Goal: Information Seeking & Learning: Learn about a topic

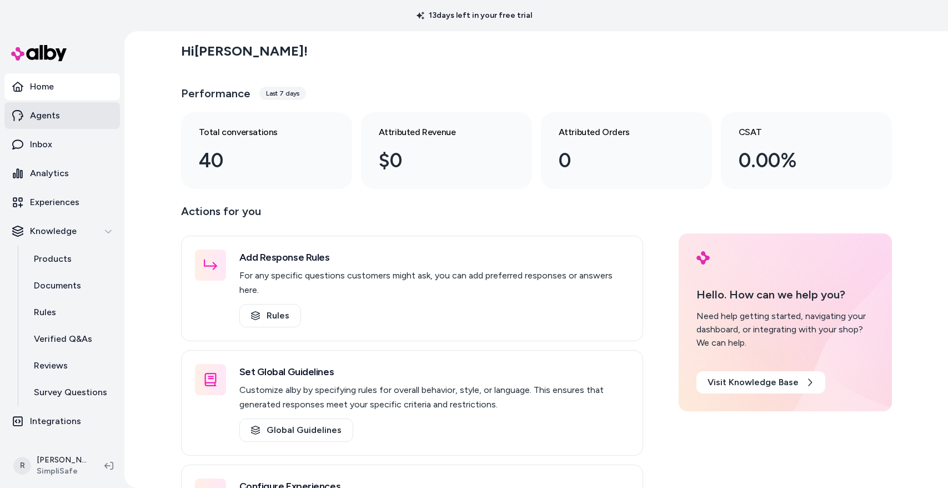
click at [62, 112] on link "Agents" at bounding box center [62, 115] width 116 height 27
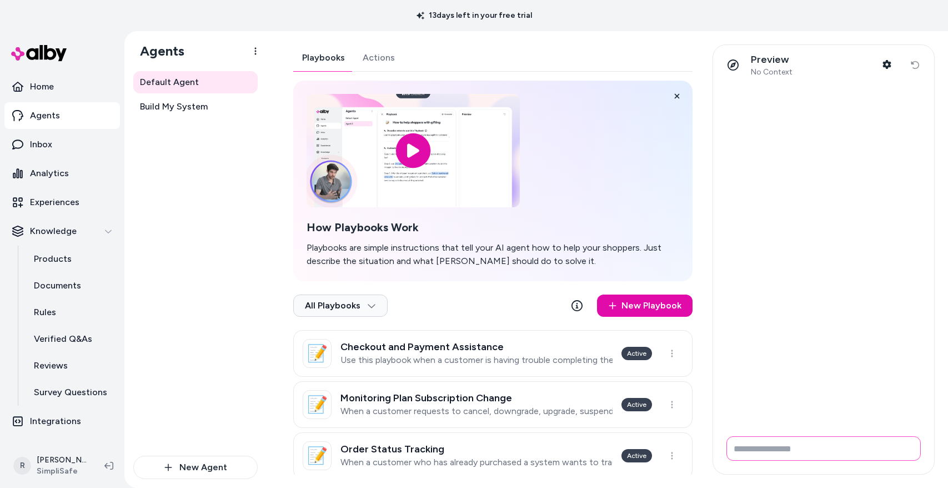
click at [780, 451] on input "Write your prompt here" at bounding box center [823, 448] width 194 height 24
type input "**********"
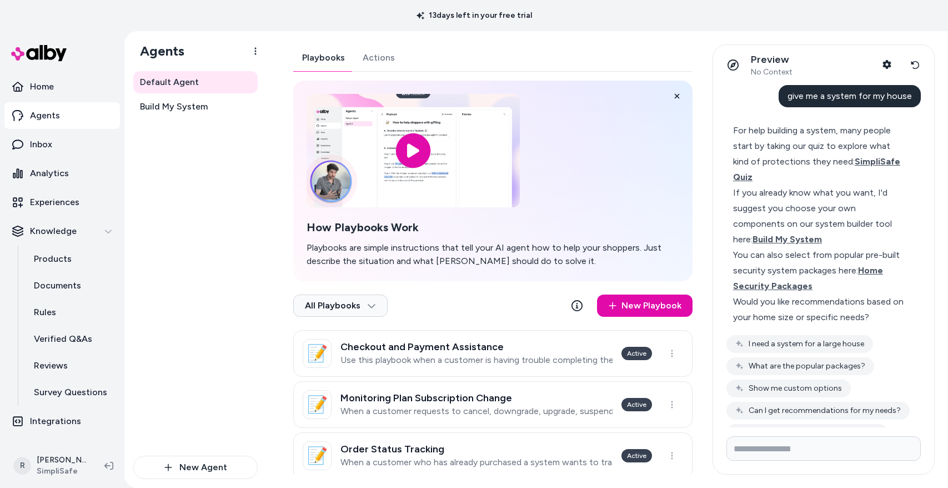
click at [820, 199] on div "If you already know what you want, I'd suggest you choose your own components o…" at bounding box center [819, 216] width 172 height 62
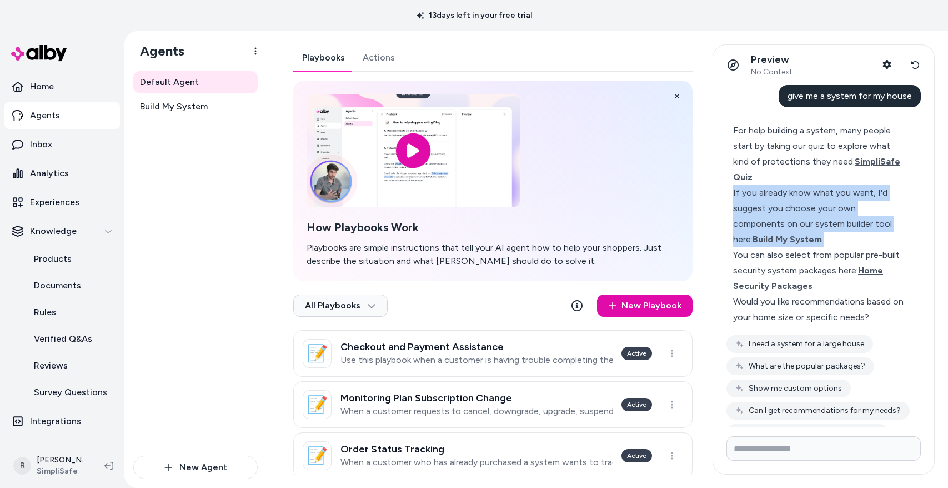
click at [820, 199] on div "If you already know what you want, I'd suggest you choose your own components o…" at bounding box center [819, 216] width 172 height 62
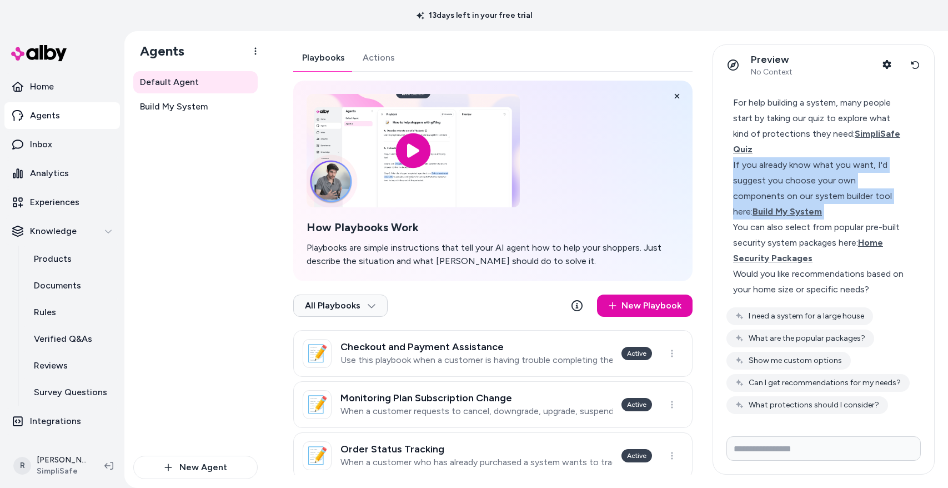
scroll to position [27, 0]
click at [915, 64] on icon at bounding box center [915, 65] width 9 height 9
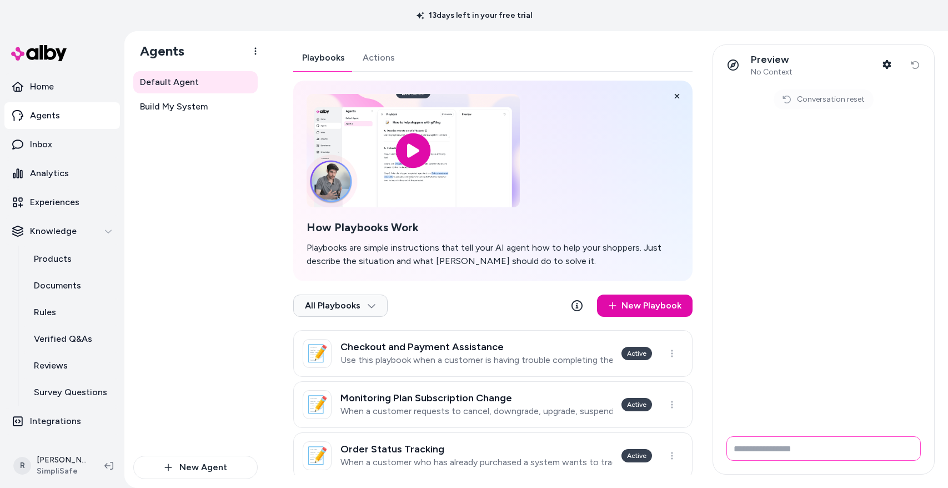
click at [771, 452] on input "Write your prompt here" at bounding box center [823, 448] width 194 height 24
paste input "**********"
type input "**********"
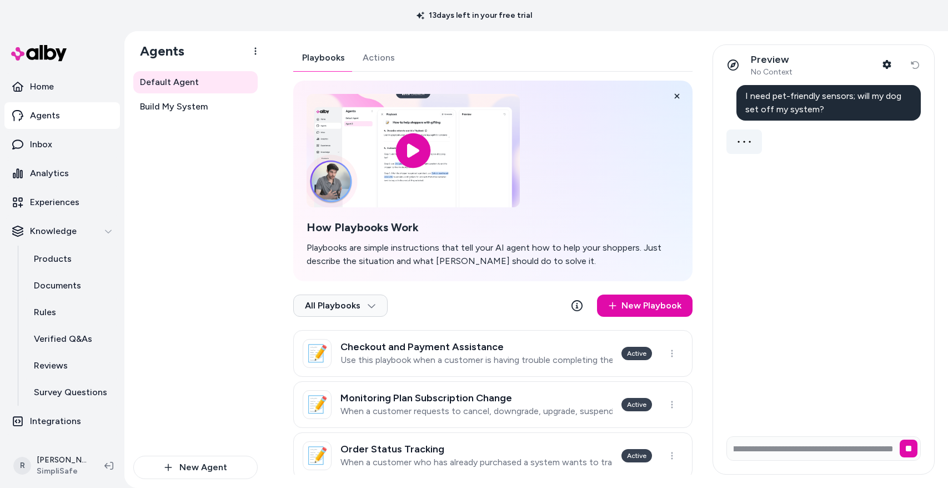
scroll to position [0, 0]
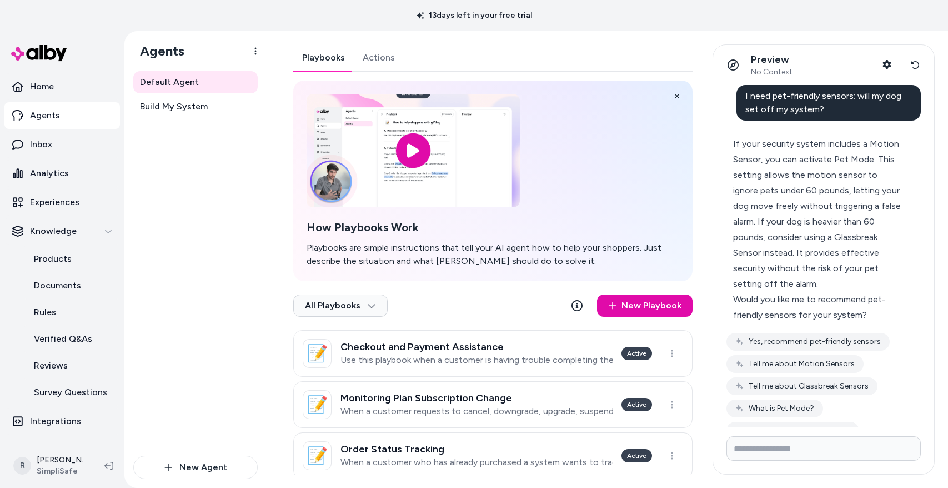
click at [841, 222] on div "If your security system includes a Motion Sensor, you can activate Pet Mode. Th…" at bounding box center [819, 214] width 172 height 156
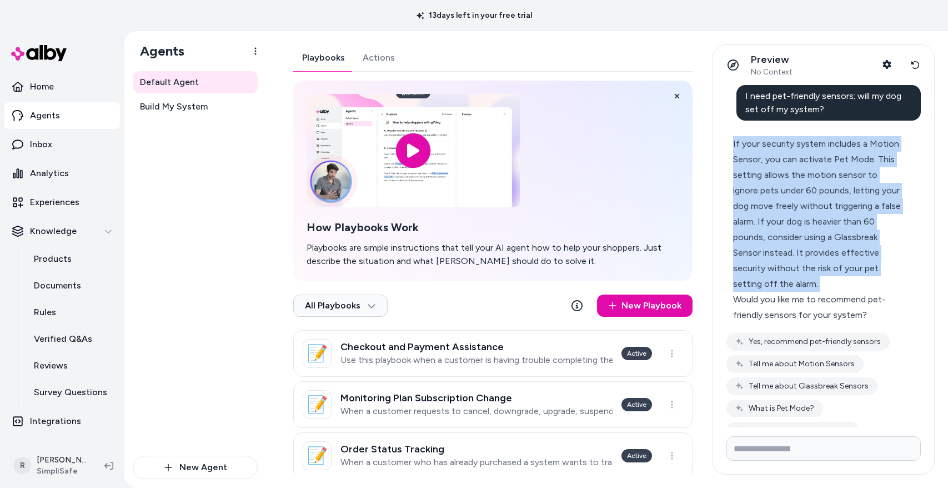
click at [841, 222] on div "If your security system includes a Motion Sensor, you can activate Pet Mode. Th…" at bounding box center [819, 214] width 172 height 156
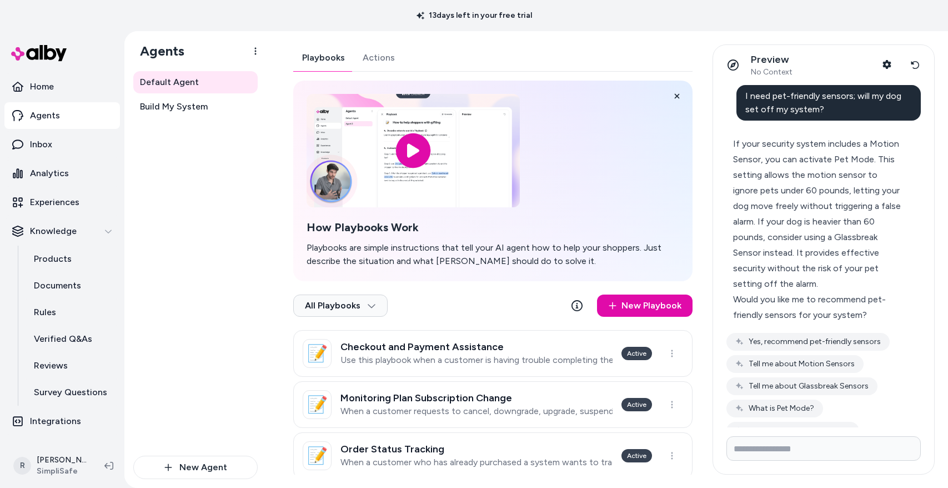
click at [837, 300] on div "Would you like me to recommend pet-friendly sensors for your system?" at bounding box center [819, 307] width 172 height 31
click at [836, 300] on div "Would you like me to recommend pet-friendly sensors for your system?" at bounding box center [819, 307] width 172 height 31
click at [835, 343] on button "Yes, recommend pet-friendly sensors" at bounding box center [807, 342] width 163 height 18
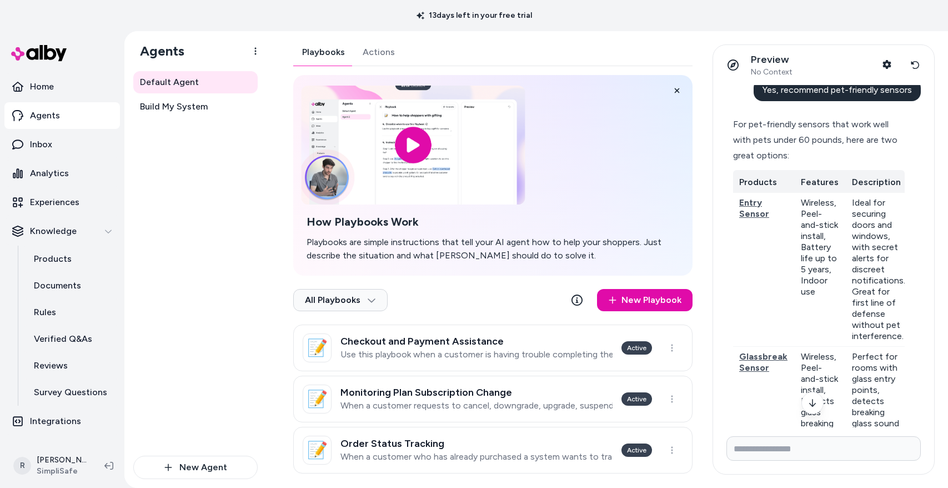
scroll to position [6, 0]
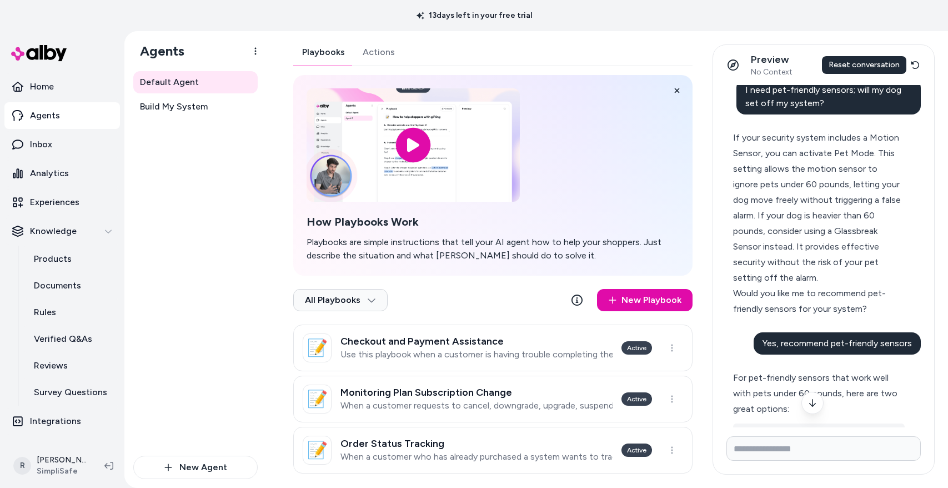
drag, startPoint x: 917, startPoint y: 64, endPoint x: 916, endPoint y: 73, distance: 9.5
click at [916, 64] on icon at bounding box center [915, 65] width 9 height 9
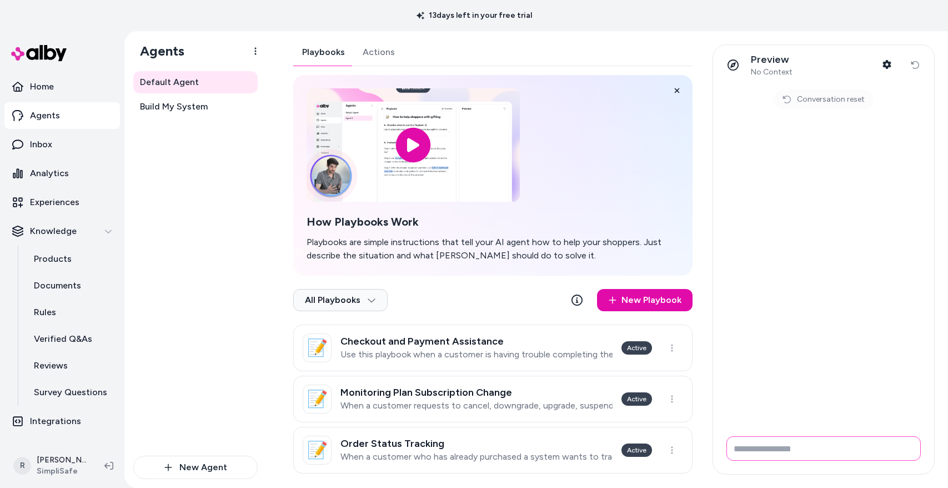
click at [791, 446] on input "Write your prompt here" at bounding box center [823, 448] width 194 height 24
paste input "**********"
type input "**********"
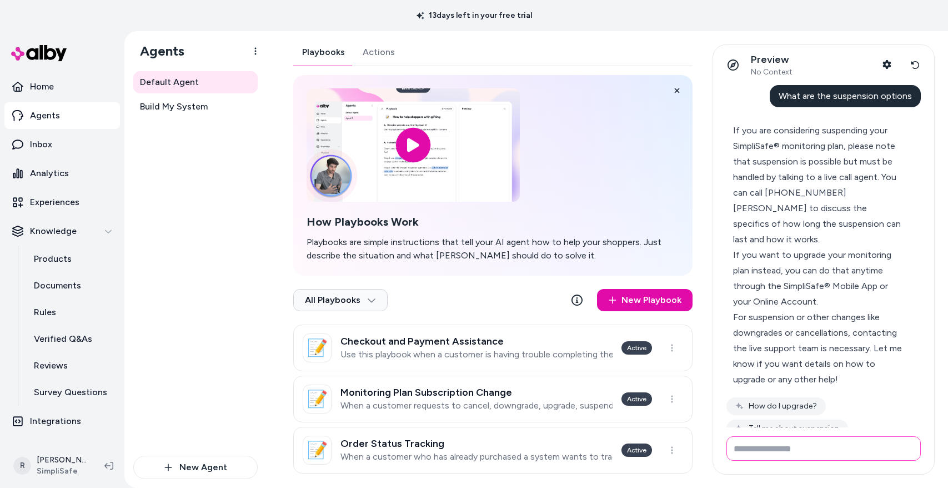
scroll to position [74, 0]
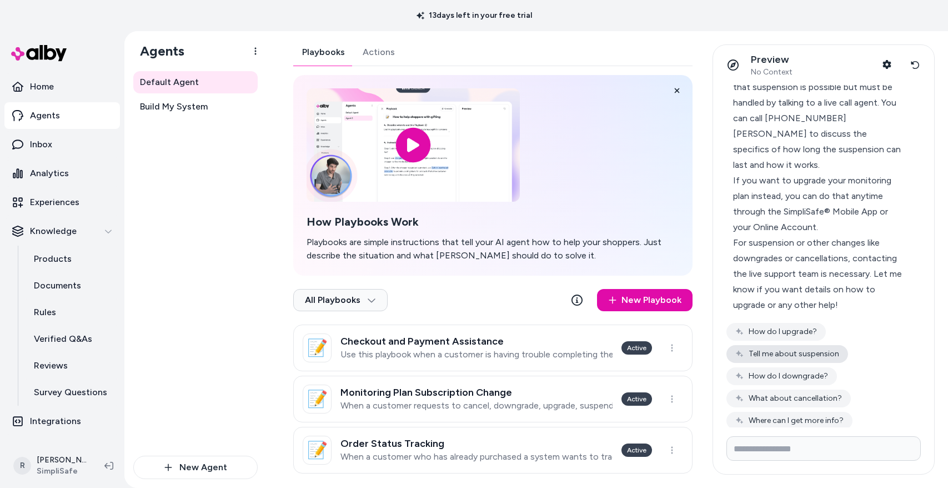
click at [801, 345] on button "Tell me about suspension" at bounding box center [787, 354] width 122 height 18
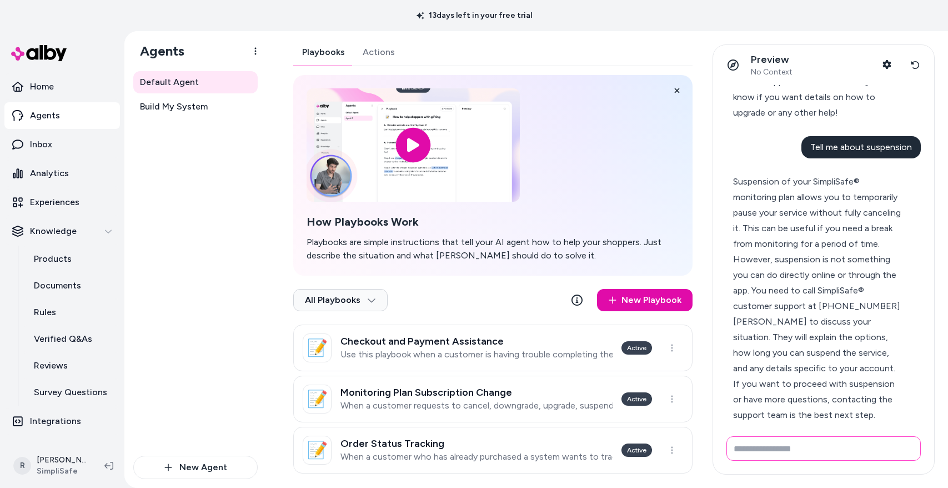
scroll to position [300, 0]
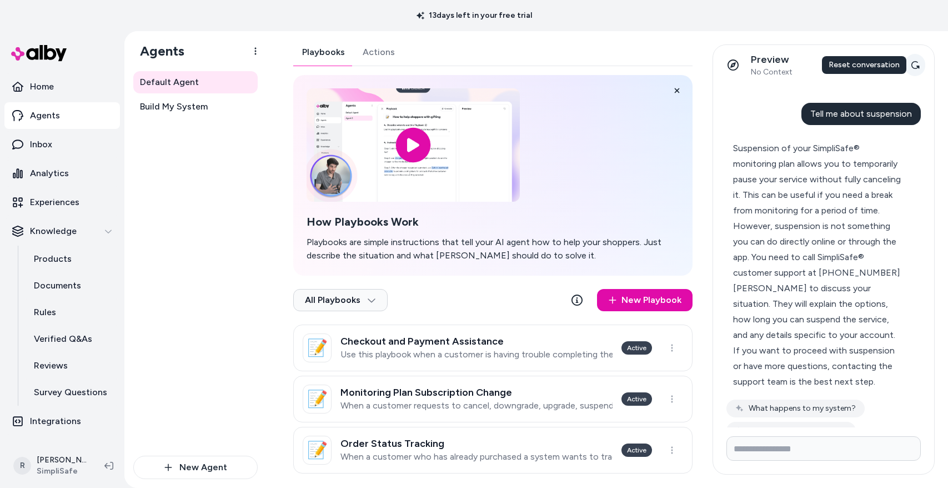
click at [914, 63] on icon at bounding box center [915, 65] width 9 height 9
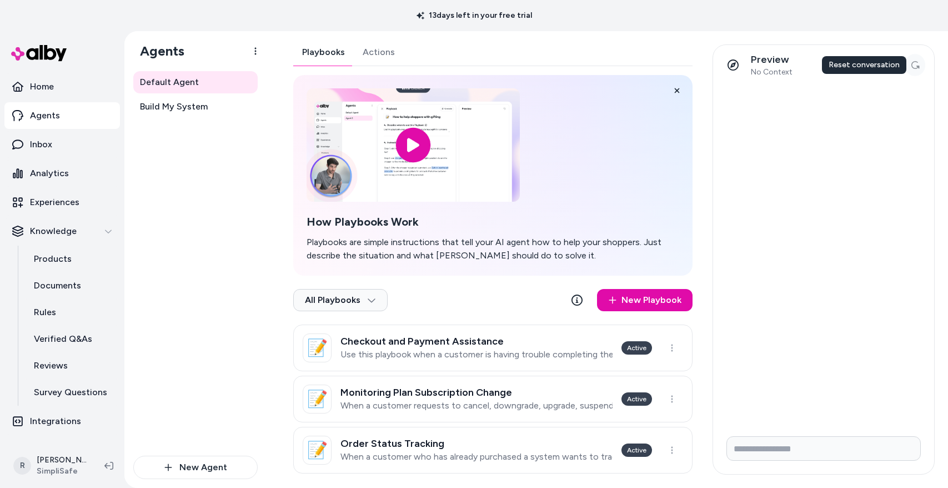
scroll to position [0, 0]
click at [768, 452] on input "Write your prompt here" at bounding box center [823, 448] width 194 height 24
paste input "**********"
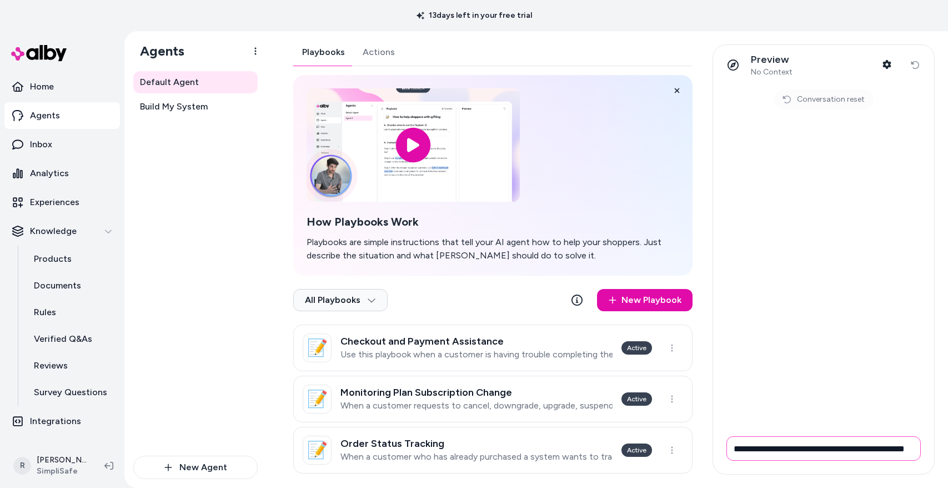
scroll to position [0, 25]
type input "**********"
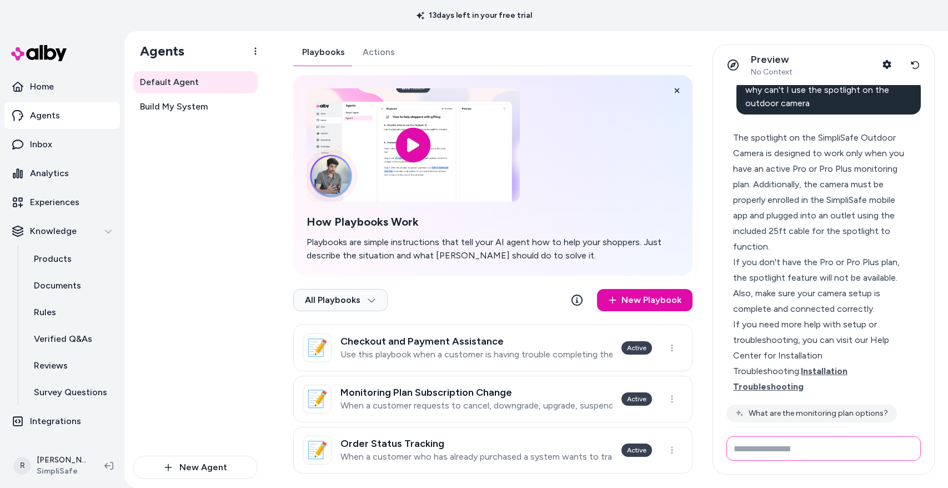
scroll to position [0, 0]
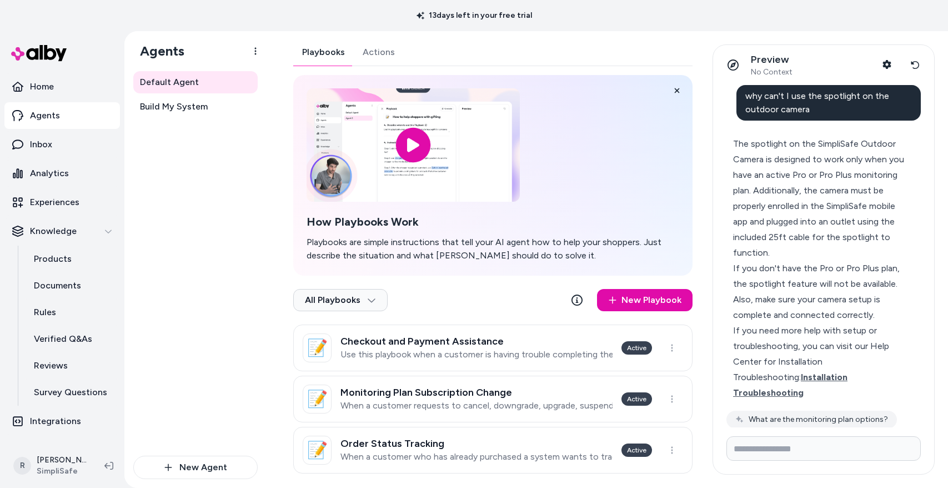
click at [809, 172] on div "The spotlight on the SimpliSafe Outdoor Camera is designed to work only when yo…" at bounding box center [819, 198] width 172 height 124
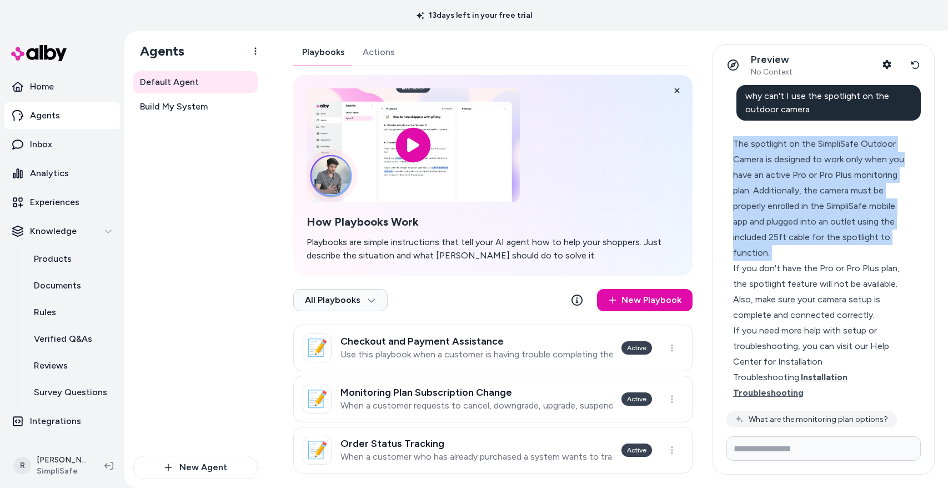
click at [809, 172] on div "The spotlight on the SimpliSafe Outdoor Camera is designed to work only when yo…" at bounding box center [819, 198] width 172 height 124
drag, startPoint x: 911, startPoint y: 64, endPoint x: 938, endPoint y: 89, distance: 36.9
click at [911, 64] on icon at bounding box center [915, 65] width 8 height 8
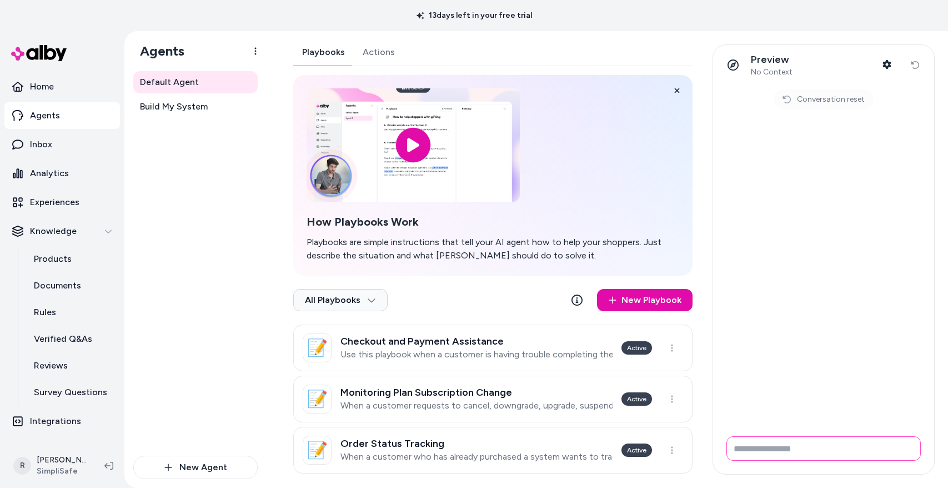
drag, startPoint x: 791, startPoint y: 454, endPoint x: 793, endPoint y: 447, distance: 6.8
click at [791, 454] on input "Write your prompt here" at bounding box center [823, 448] width 194 height 24
type input "**********"
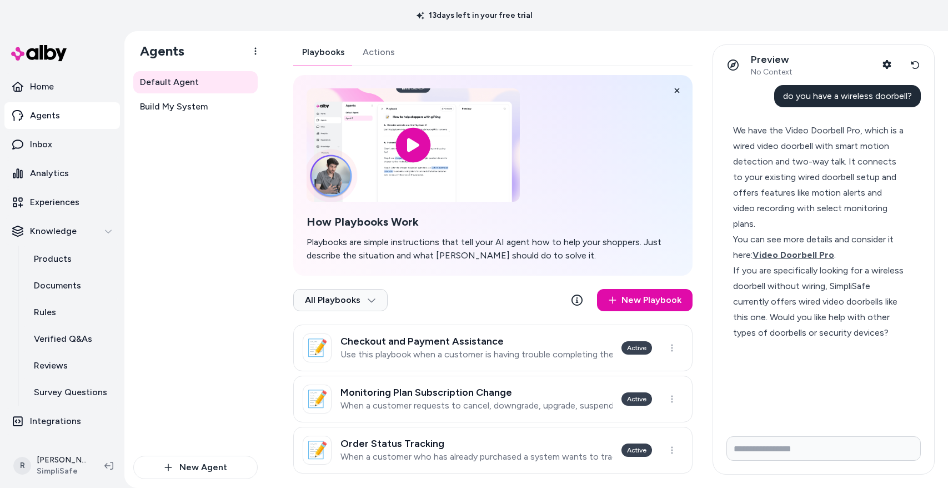
click at [839, 285] on div "If you are specifically looking for a wireless doorbell without wiring, SimpliS…" at bounding box center [819, 302] width 172 height 78
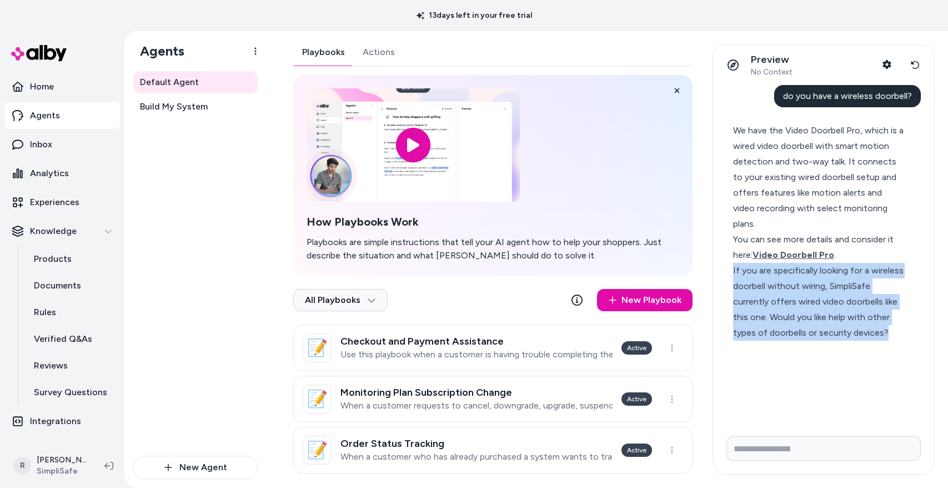
click at [839, 285] on div "If you are specifically looking for a wireless doorbell without wiring, SimpliS…" at bounding box center [819, 302] width 172 height 78
click at [855, 286] on div "If you are specifically looking for a wireless doorbell without wiring, SimpliS…" at bounding box center [819, 302] width 172 height 78
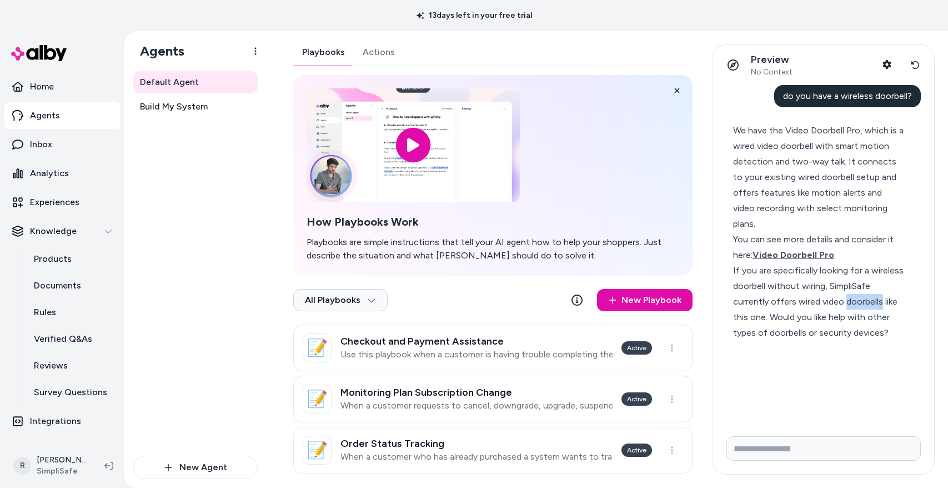
click at [855, 286] on div "If you are specifically looking for a wireless doorbell without wiring, SimpliS…" at bounding box center [819, 302] width 172 height 78
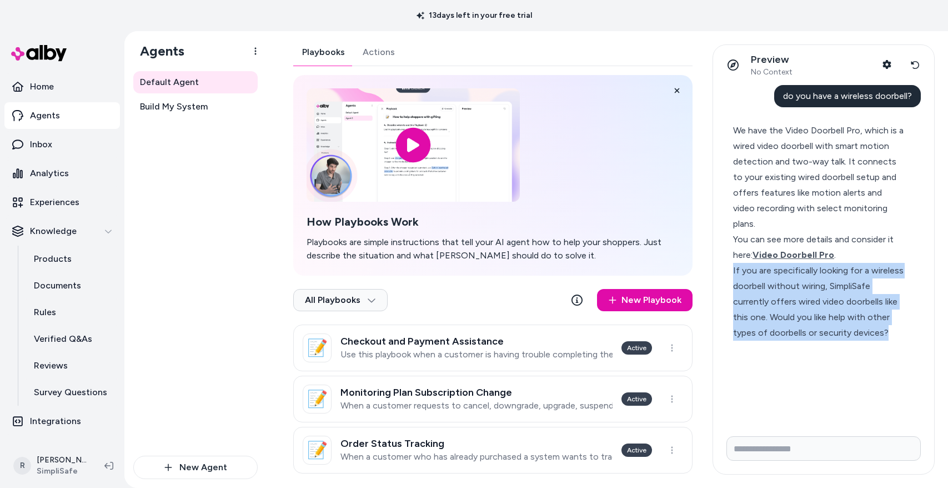
click at [855, 286] on div "If you are specifically looking for a wireless doorbell without wiring, SimpliS…" at bounding box center [819, 302] width 172 height 78
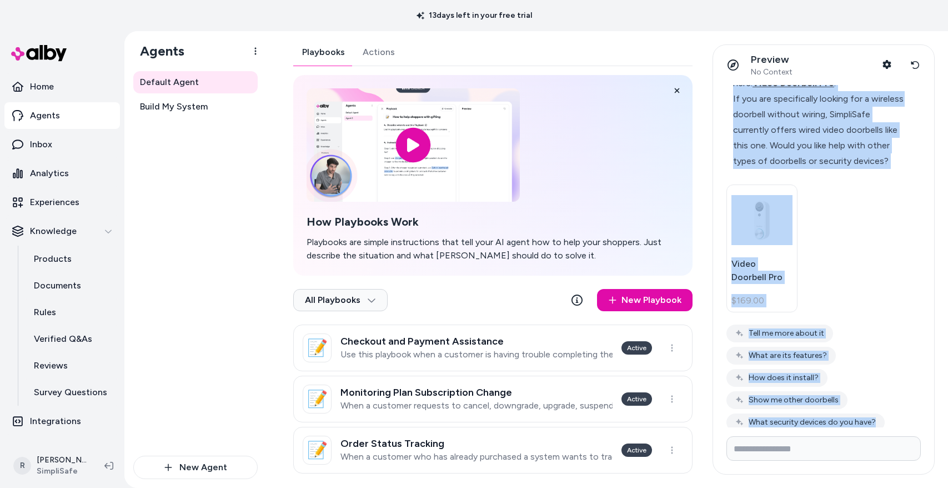
scroll to position [173, 0]
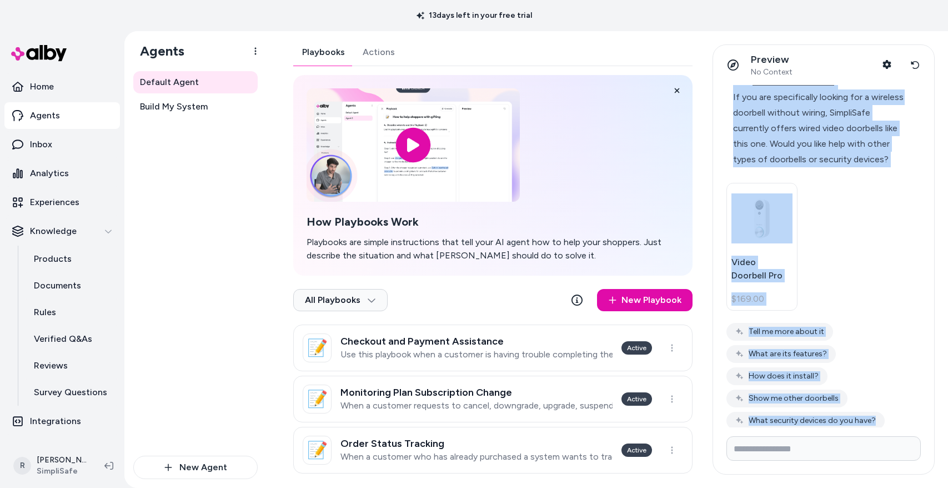
click at [874, 239] on div "Video Doorbell Pro $169.00" at bounding box center [819, 247] width 203 height 128
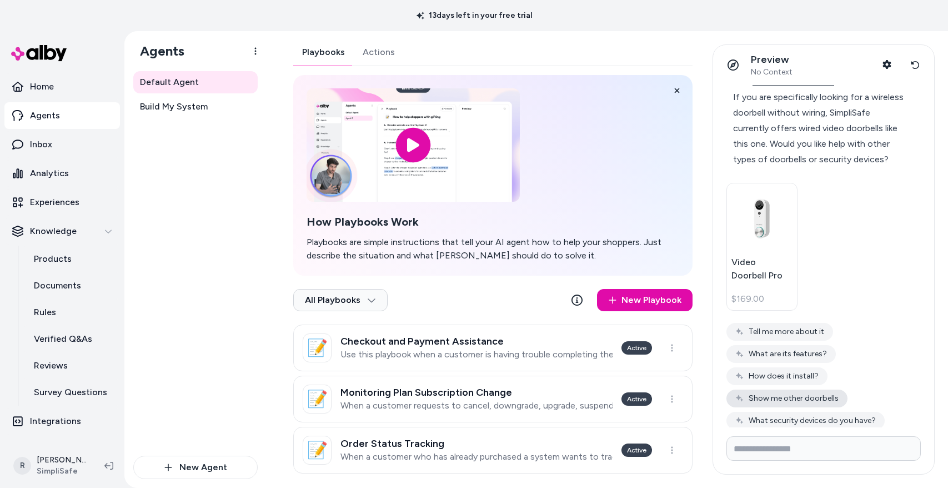
click at [817, 389] on button "Show me other doorbells" at bounding box center [786, 398] width 121 height 18
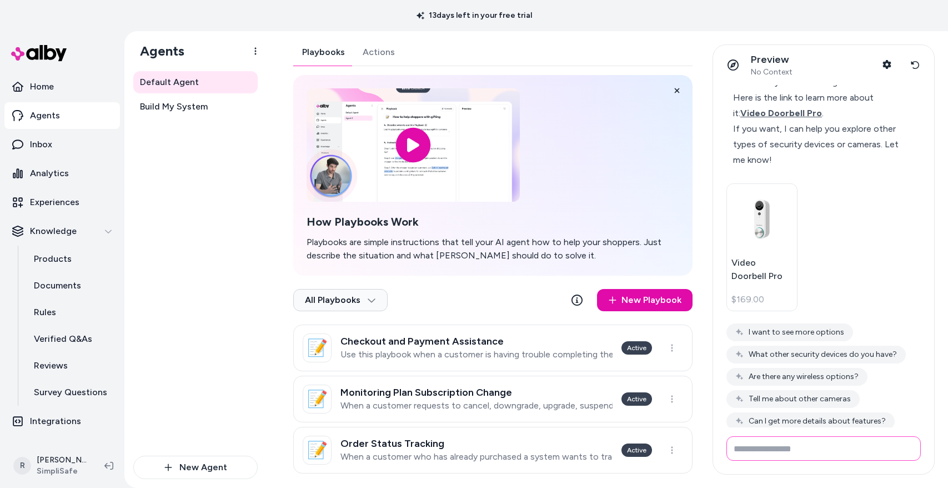
scroll to position [534, 0]
click at [919, 64] on icon at bounding box center [915, 65] width 9 height 9
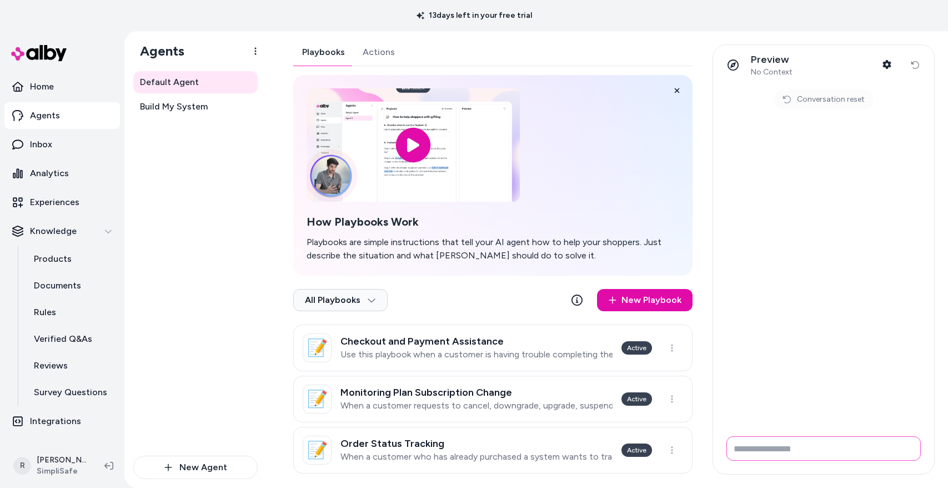
click at [804, 449] on input "Write your prompt here" at bounding box center [823, 448] width 194 height 24
paste input "**********"
drag, startPoint x: 819, startPoint y: 449, endPoint x: 951, endPoint y: 454, distance: 131.7
click at [948, 454] on html "13 days left in your free trial Home Agents Inbox Analytics Experiences Knowled…" at bounding box center [474, 244] width 948 height 488
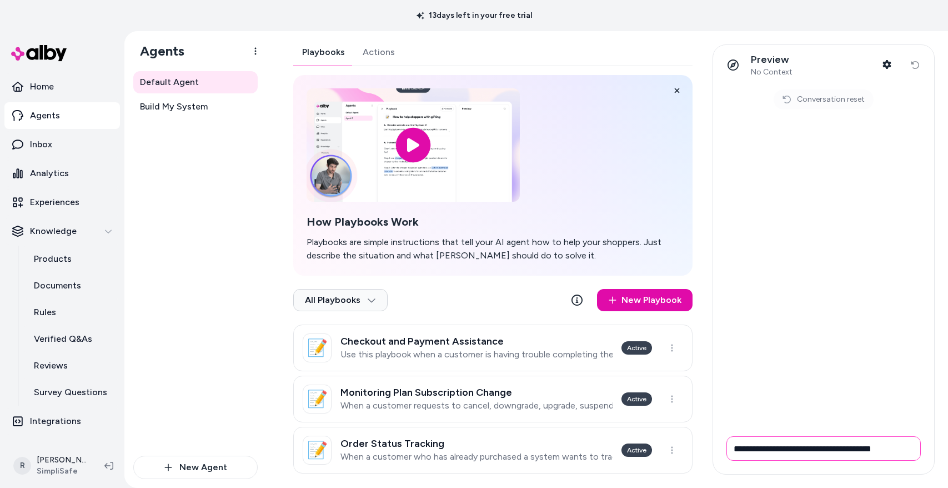
scroll to position [0, 0]
type input "**********"
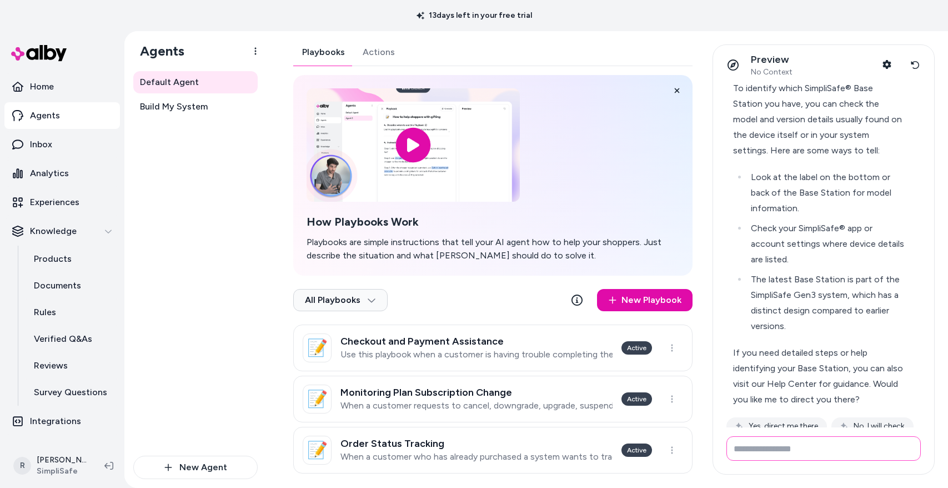
scroll to position [76, 0]
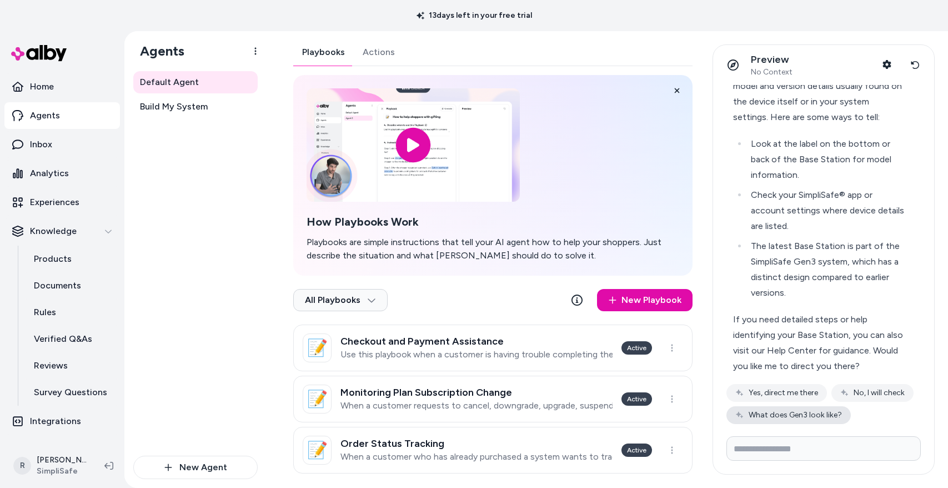
click at [828, 411] on button "What does Gen3 look like?" at bounding box center [788, 415] width 124 height 18
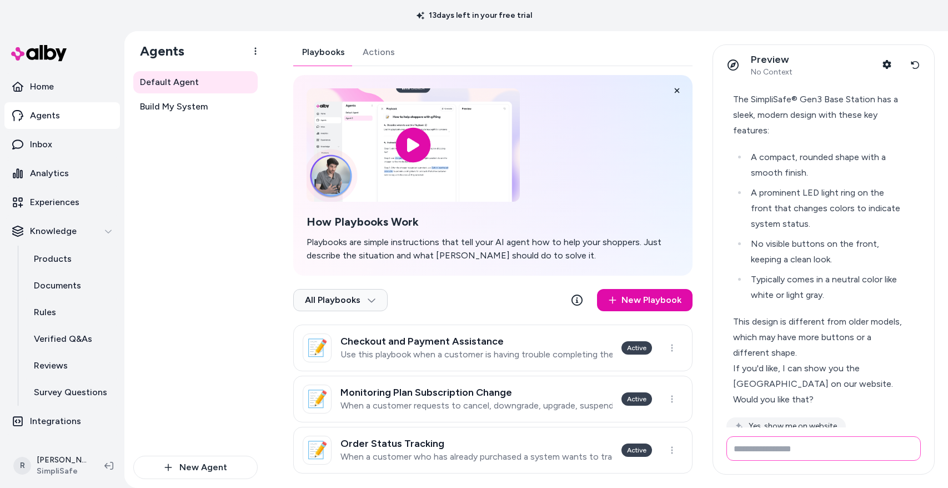
scroll to position [444, 0]
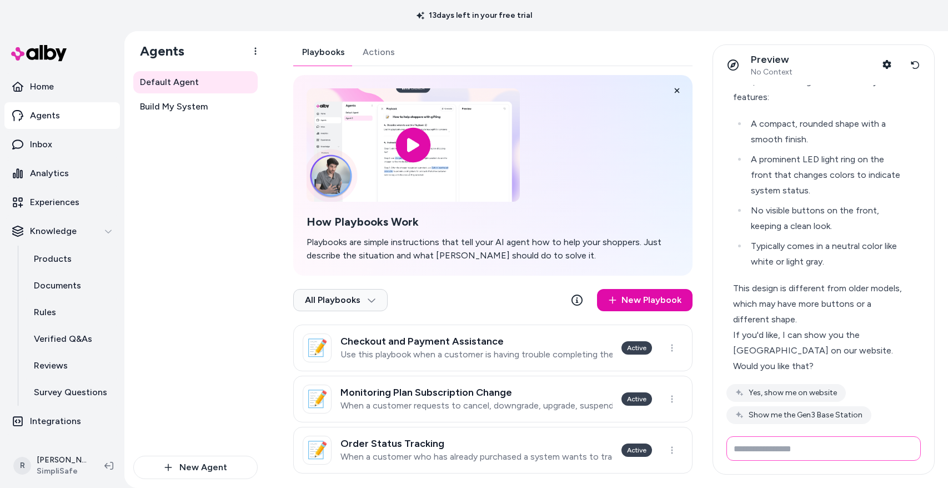
click at [785, 450] on input "Write your prompt here" at bounding box center [823, 448] width 194 height 24
click at [821, 392] on button "Yes, show me on website" at bounding box center [785, 393] width 119 height 18
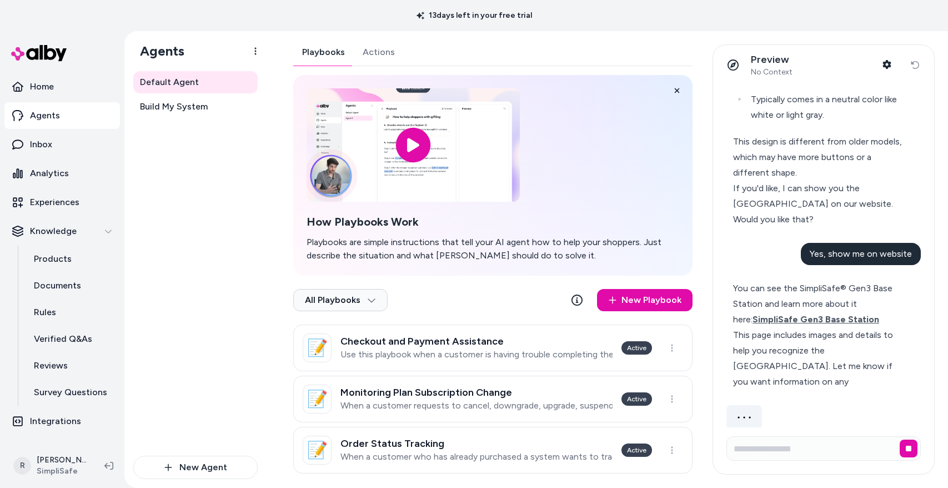
scroll to position [606, 0]
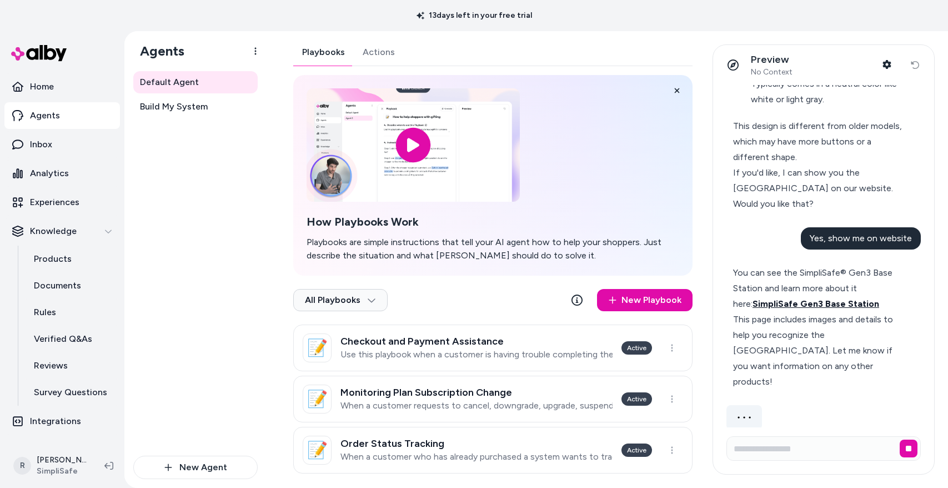
click at [807, 304] on span "SimpliSafe Gen3 Base Station" at bounding box center [816, 303] width 127 height 11
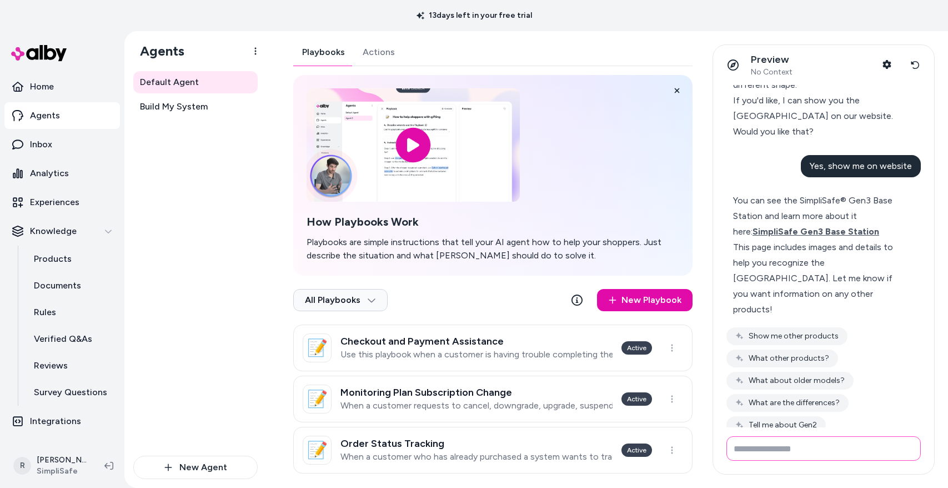
scroll to position [683, 0]
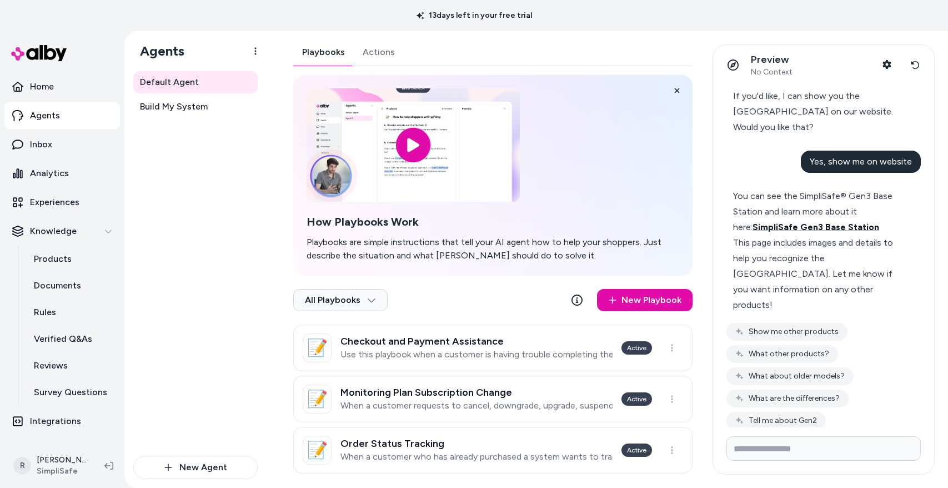
click at [834, 227] on span "SimpliSafe Gen3 Base Station" at bounding box center [816, 227] width 127 height 11
click at [804, 412] on button "Tell me about Gen2" at bounding box center [775, 421] width 99 height 18
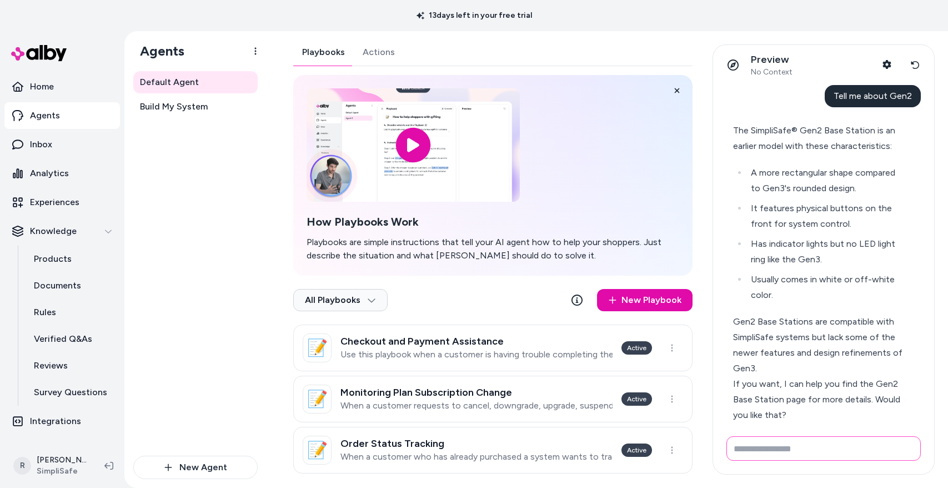
scroll to position [14, 0]
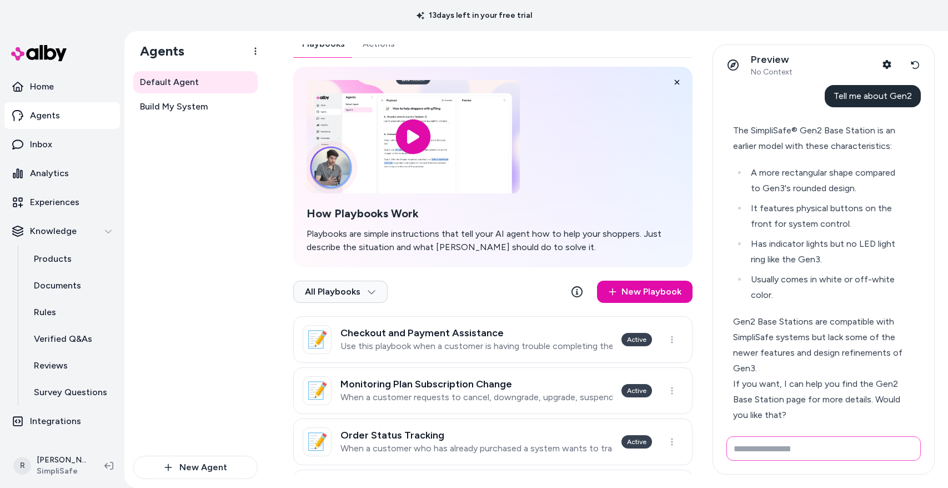
click at [835, 457] on input "Write your prompt here" at bounding box center [823, 448] width 194 height 24
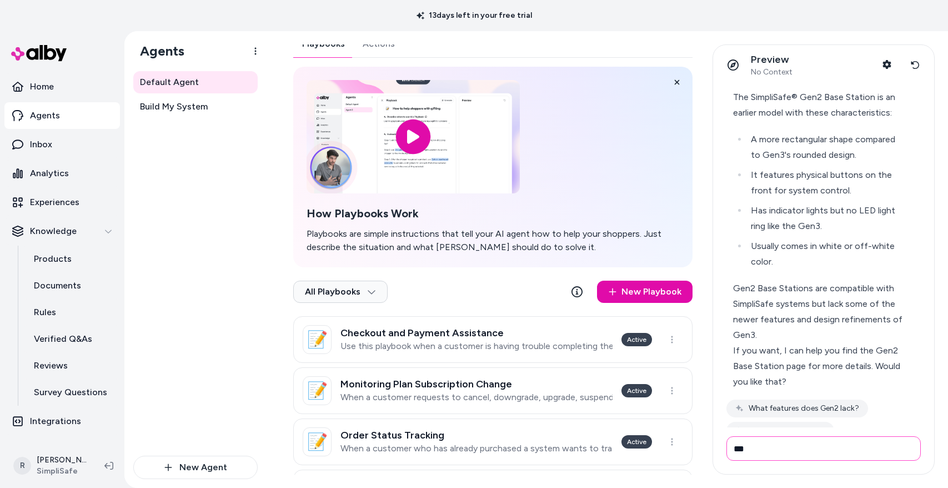
type input "***"
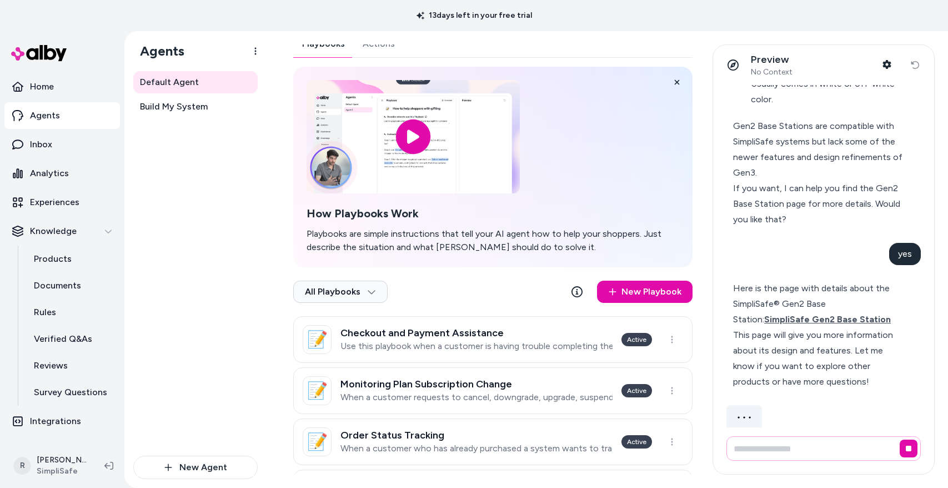
scroll to position [1089, 0]
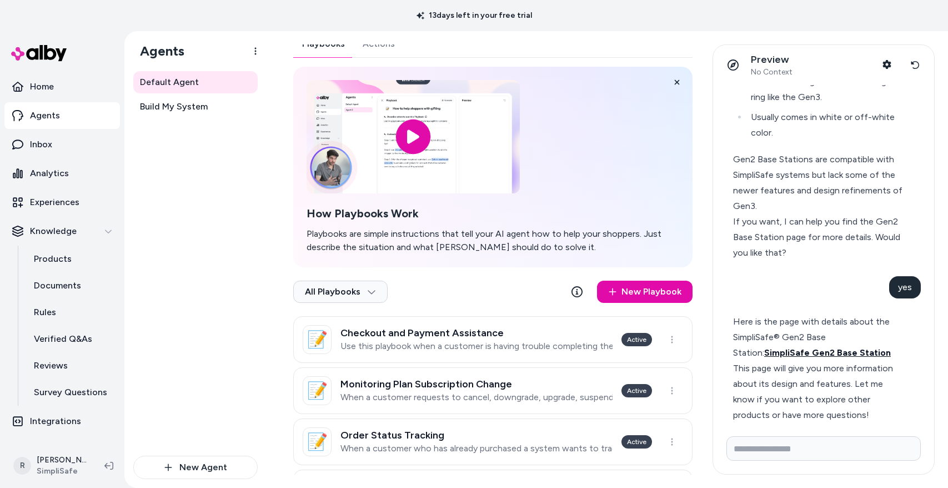
click at [829, 347] on span "SimpliSafe Gen2 Base Station" at bounding box center [827, 352] width 127 height 11
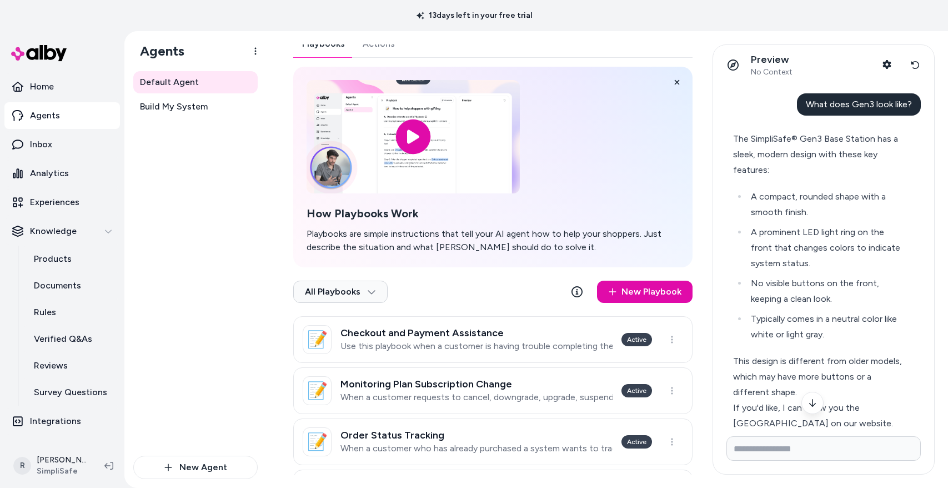
scroll to position [0, 0]
